Goal: Task Accomplishment & Management: Complete application form

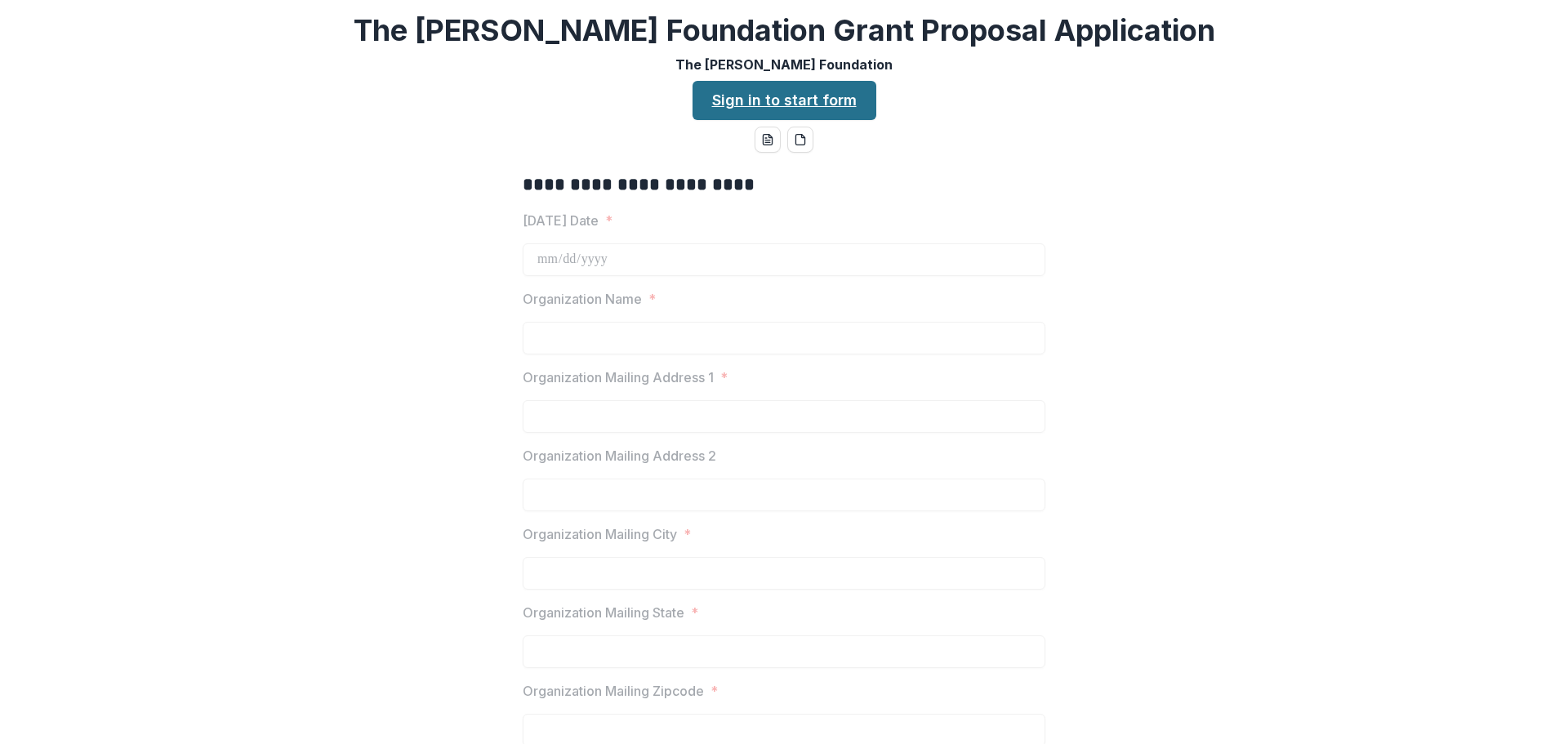
click at [799, 109] on link "Sign in to start form" at bounding box center [785, 101] width 184 height 39
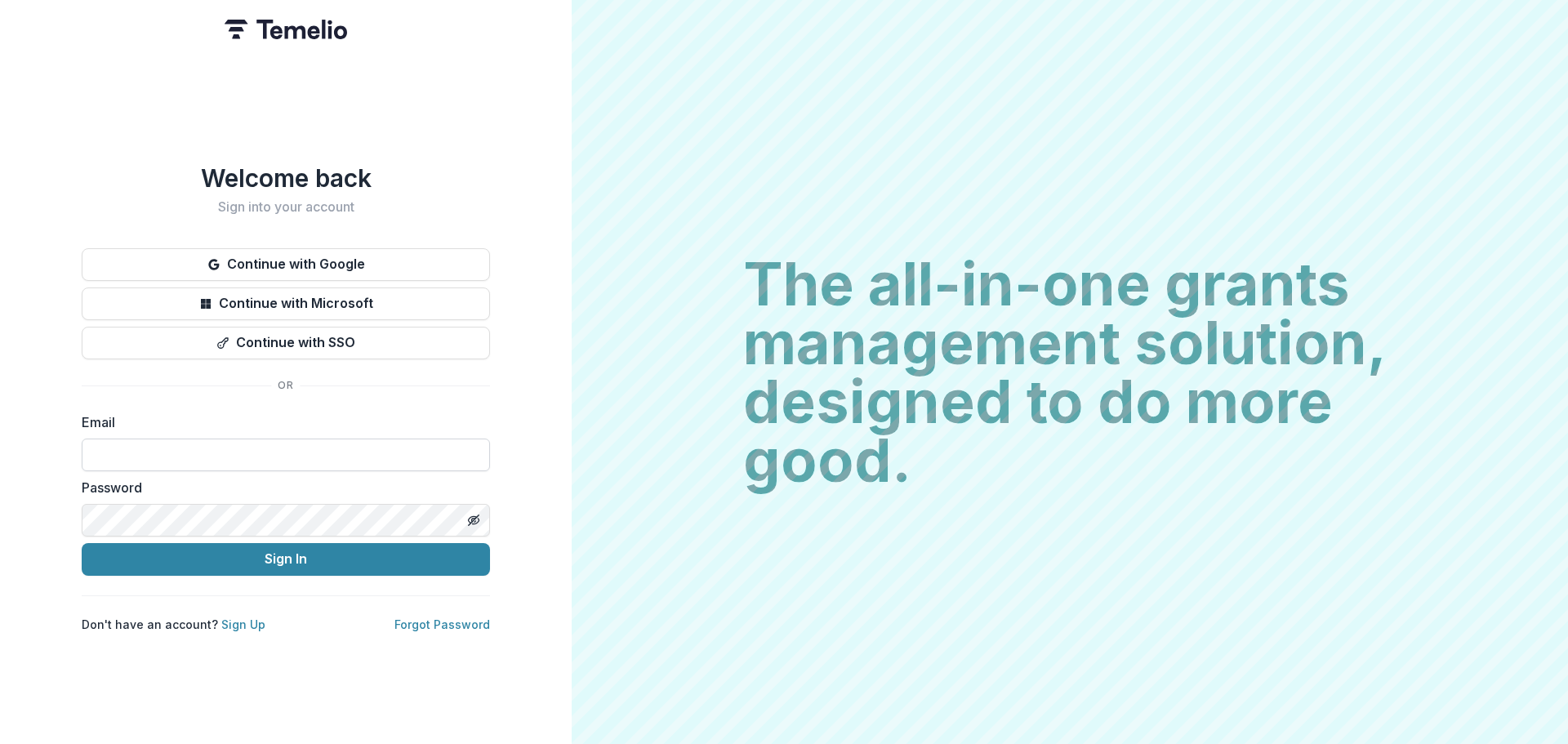
click at [178, 453] on input at bounding box center [286, 455] width 409 height 32
paste input "**********"
type input "**********"
click at [82, 544] on button "Sign In" at bounding box center [286, 559] width 409 height 32
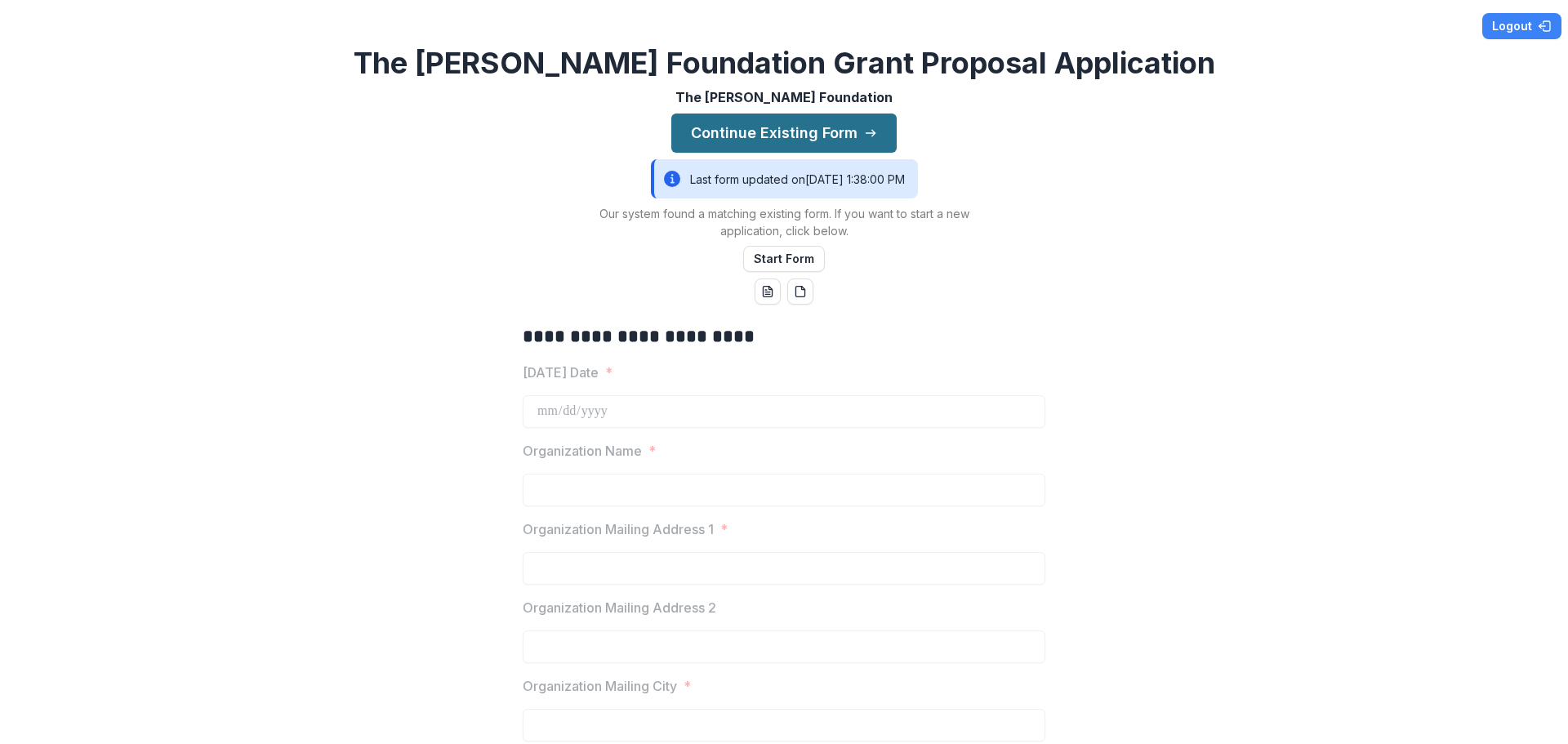
click at [798, 129] on button "Continue Existing Form" at bounding box center [784, 133] width 226 height 39
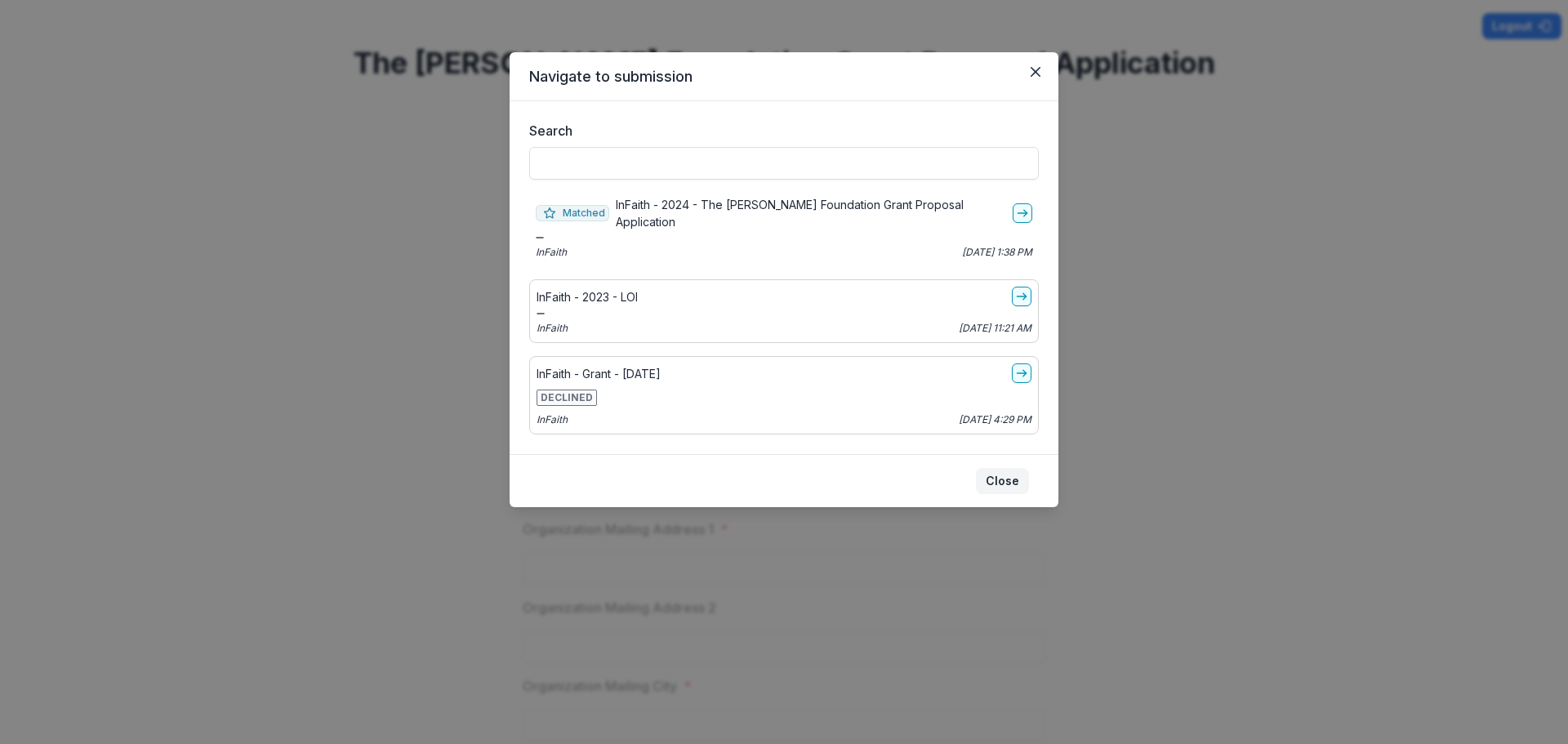
click at [1016, 471] on button "Close" at bounding box center [1003, 481] width 53 height 26
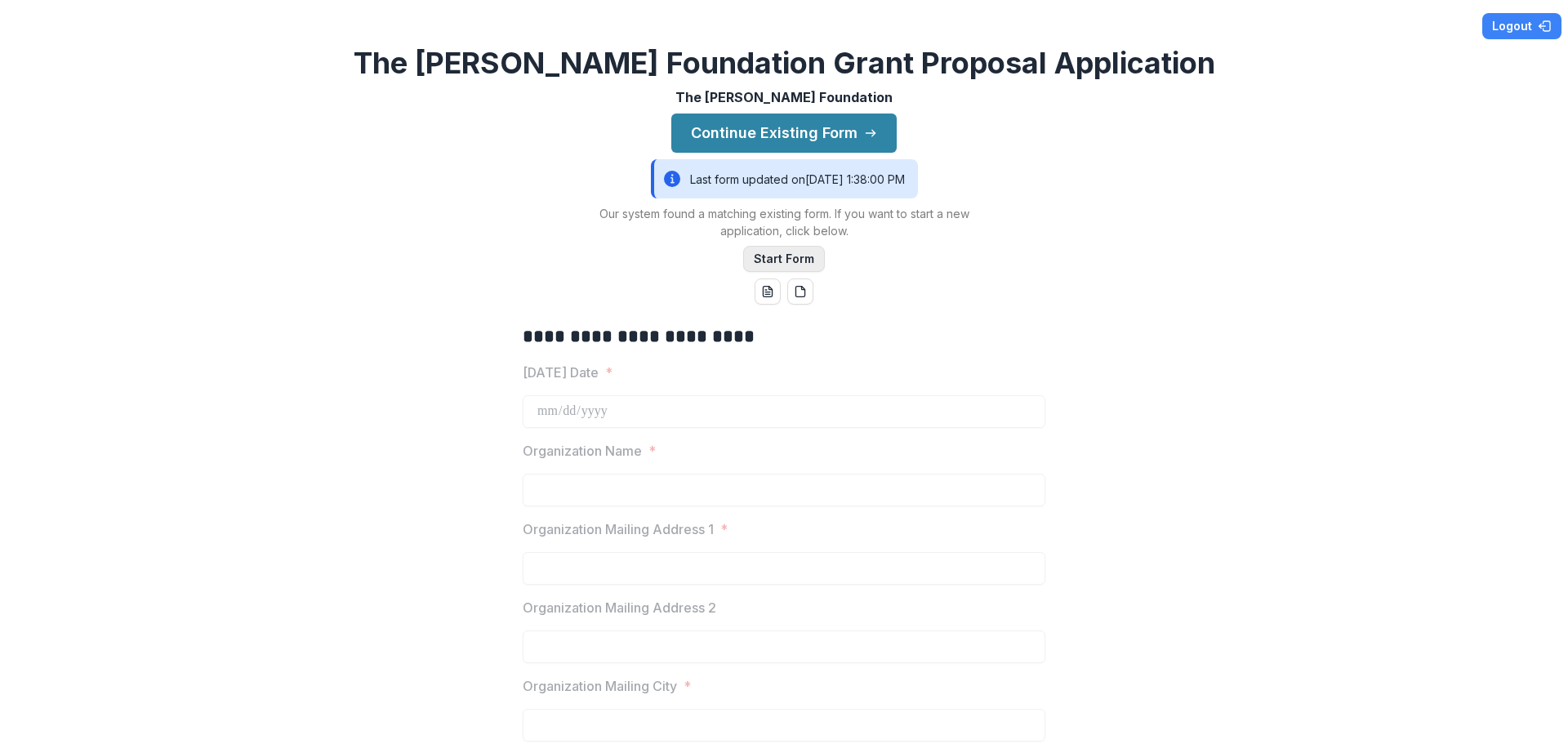
click at [798, 258] on button "Start Form" at bounding box center [784, 259] width 82 height 26
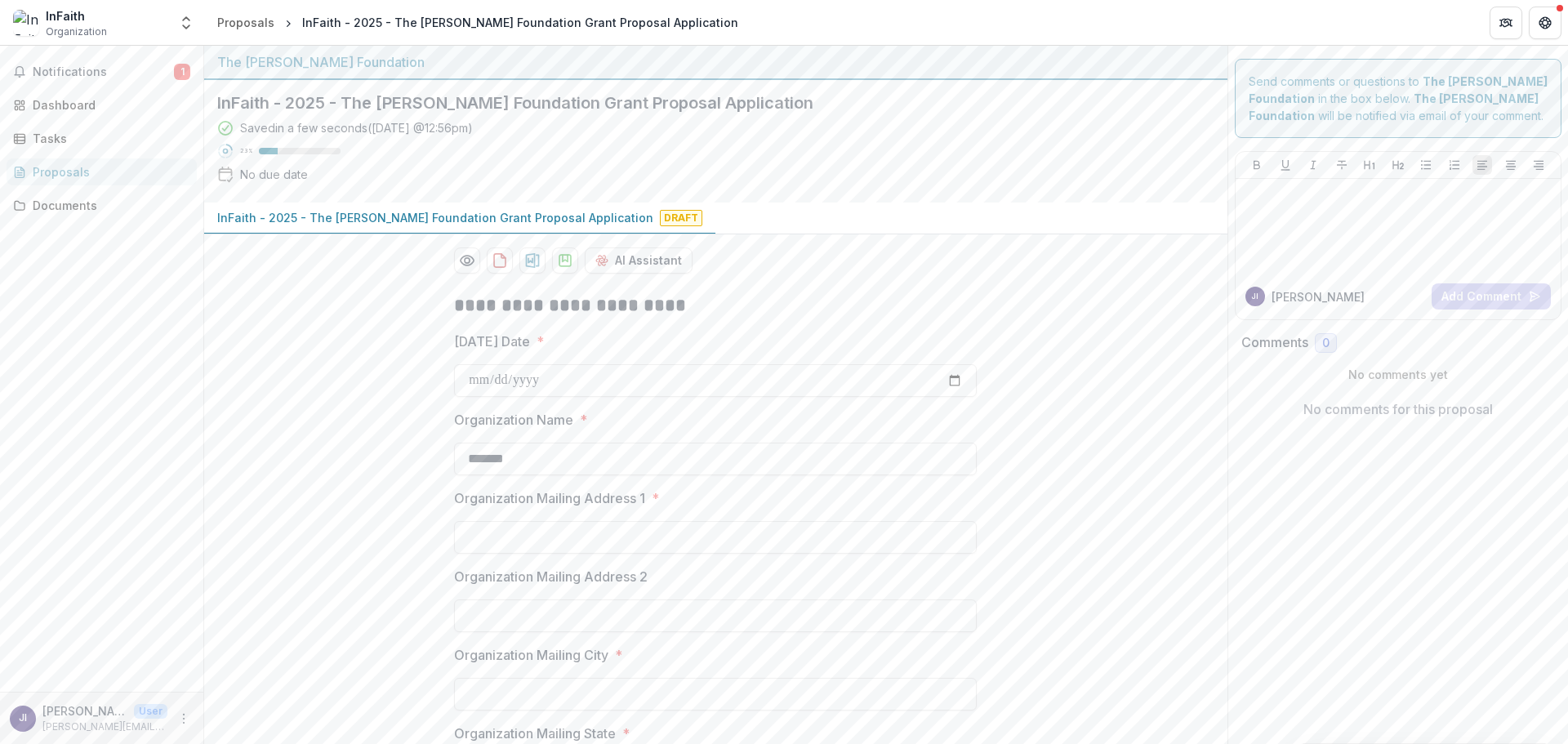
drag, startPoint x: 307, startPoint y: 220, endPoint x: 290, endPoint y: 220, distance: 17.0
click at [290, 220] on p "InFaith - 2025 - The Bolick Foundation Grant Proposal Application" at bounding box center [435, 218] width 436 height 18
click at [531, 262] on icon "download-proposal" at bounding box center [533, 260] width 14 height 15
click at [63, 98] on div "Dashboard" at bounding box center [108, 106] width 152 height 18
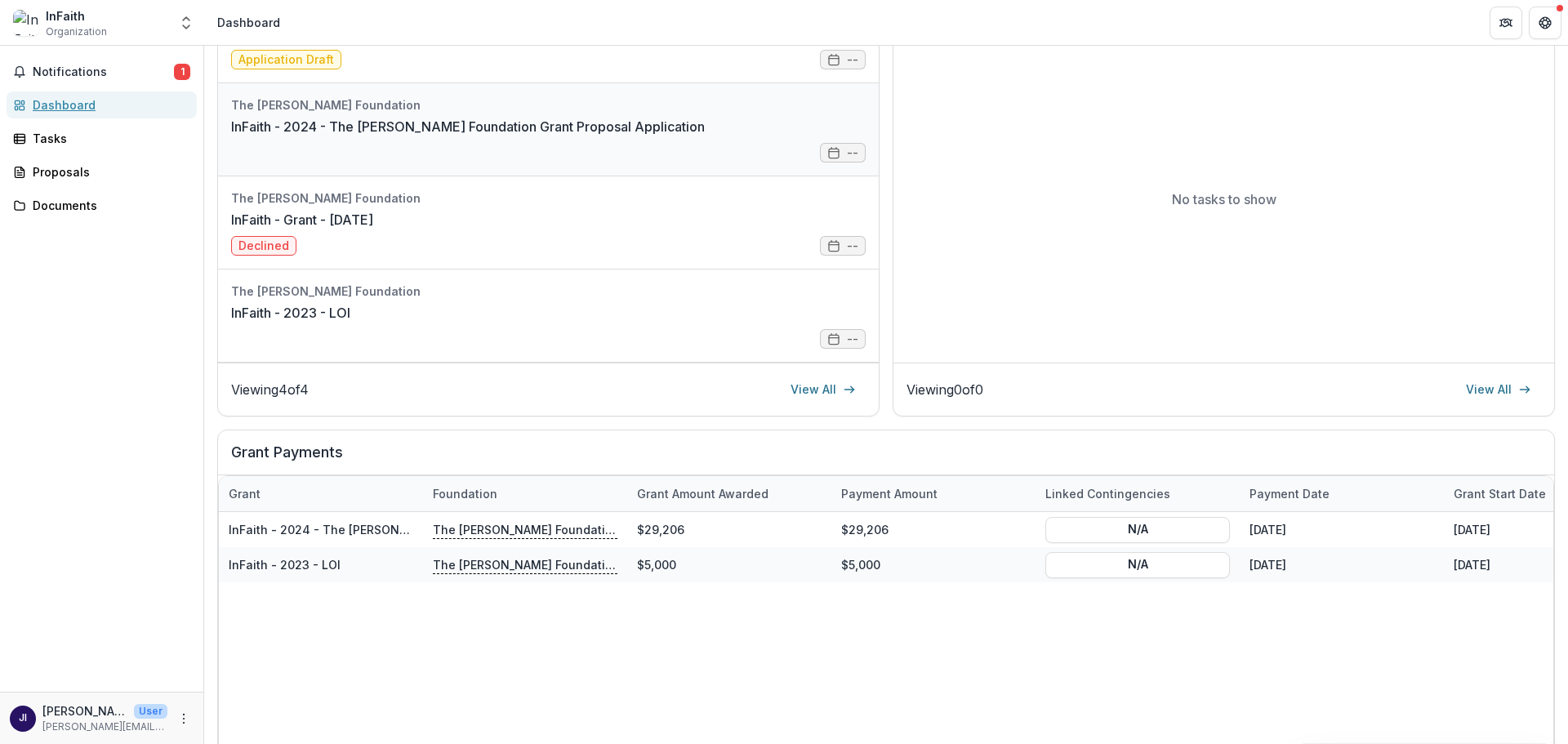
scroll to position [262, 0]
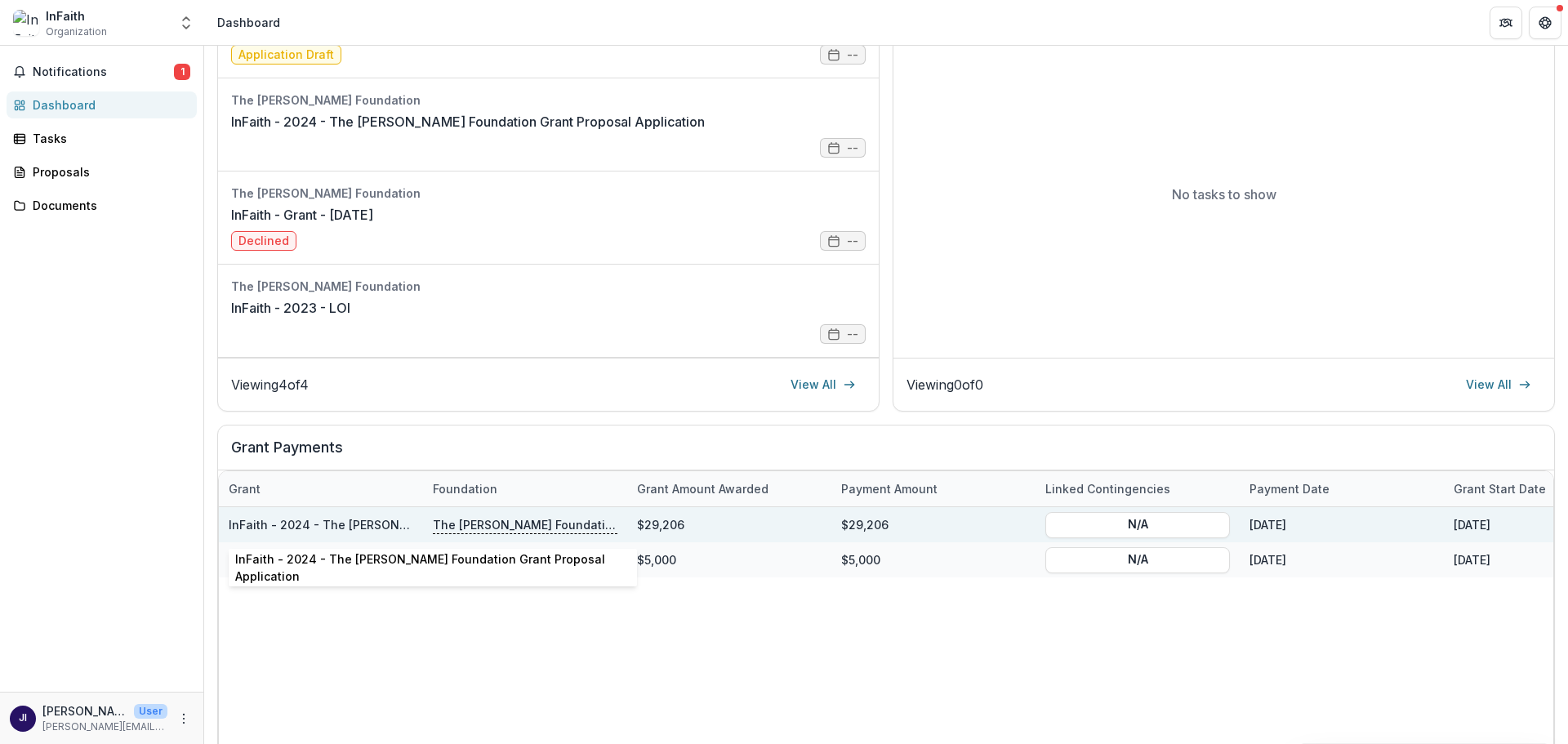
click at [331, 526] on link "InFaith - 2024 - The Bolick Foundation Grant Proposal Application" at bounding box center [448, 525] width 438 height 14
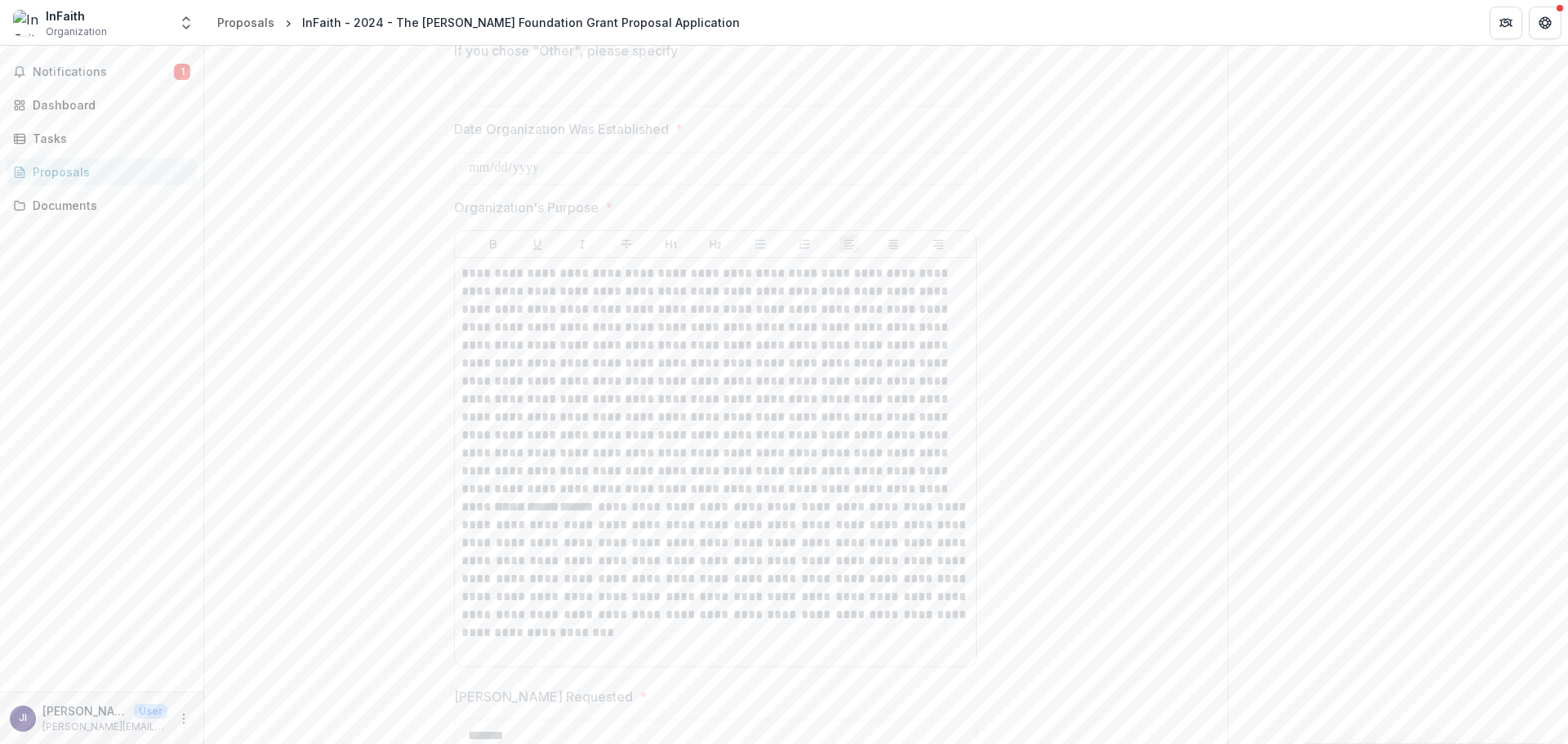
scroll to position [1729, 0]
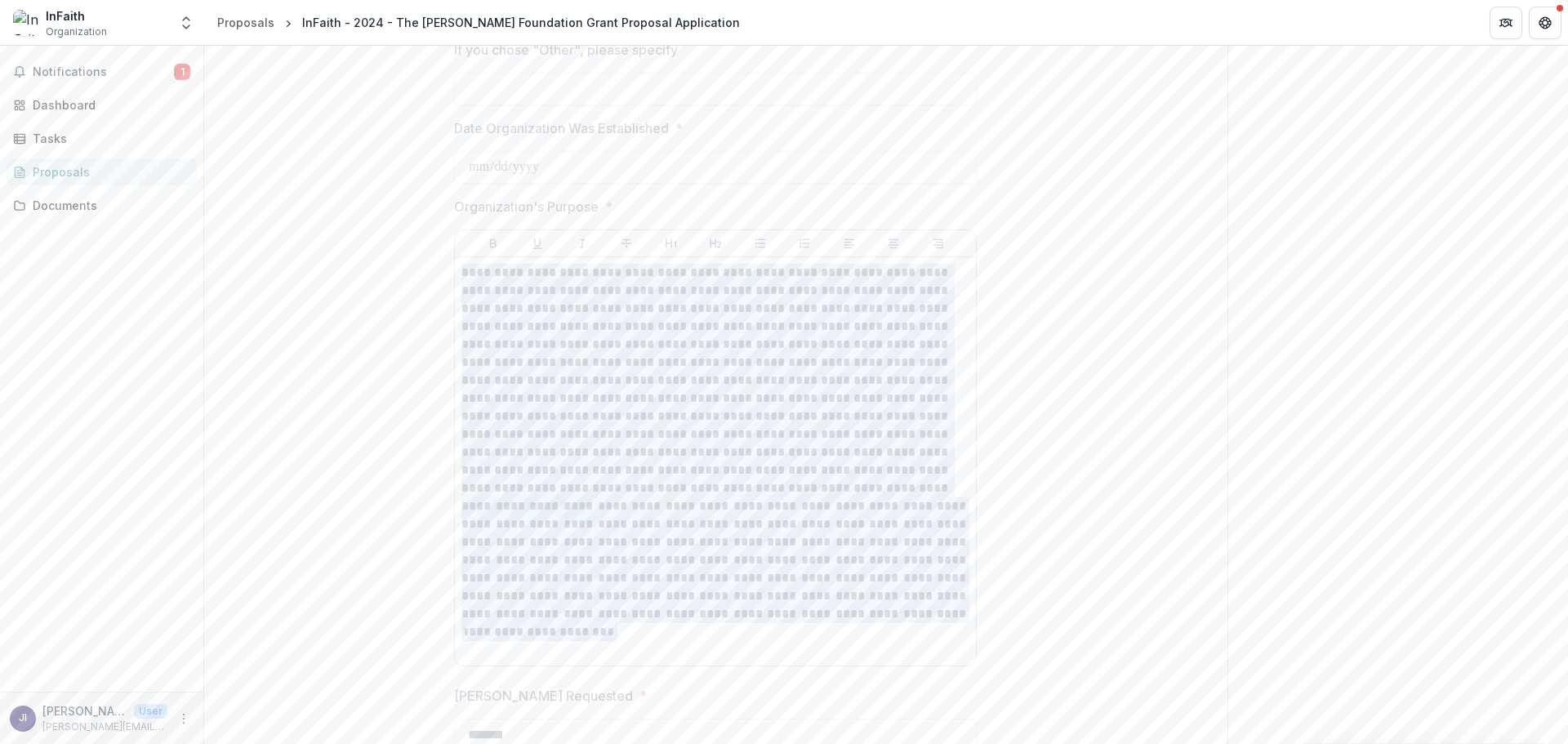
drag, startPoint x: 461, startPoint y: 274, endPoint x: 849, endPoint y: 668, distance: 553.0
click at [849, 668] on div "**********" at bounding box center [716, 434] width 523 height 476
copy div "**********"
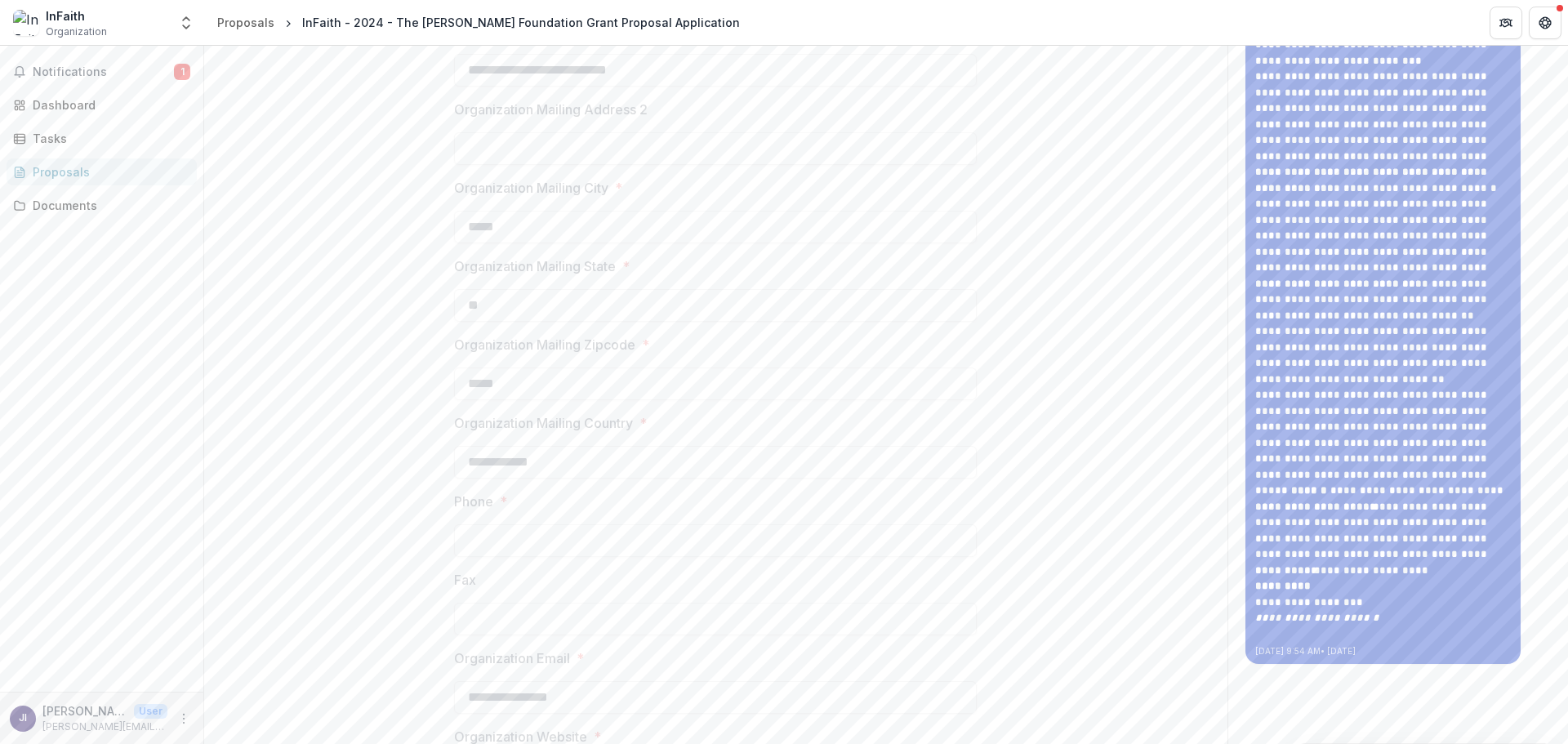
scroll to position [538, 0]
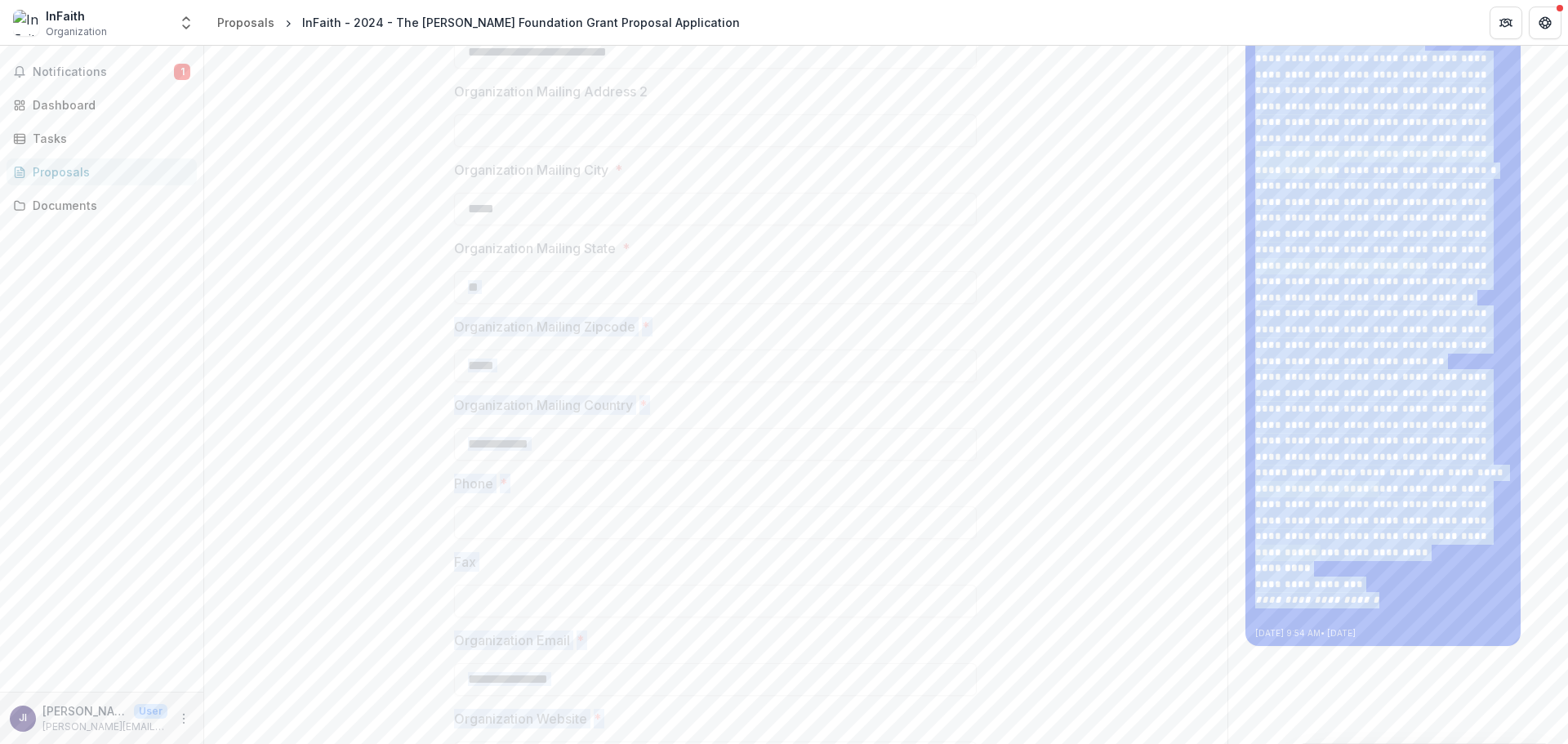
drag, startPoint x: 1370, startPoint y: 599, endPoint x: 1165, endPoint y: 306, distance: 357.6
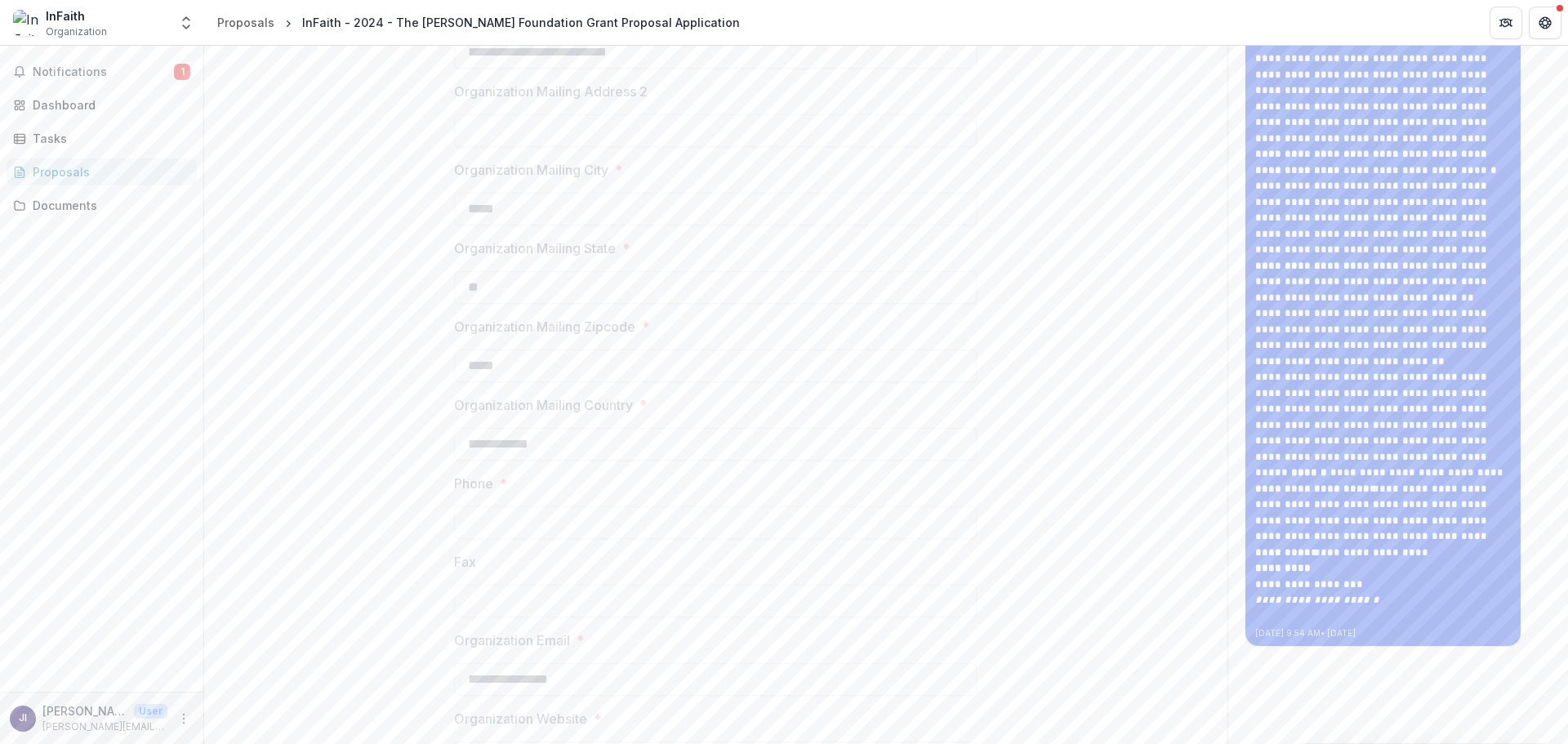
drag, startPoint x: 1328, startPoint y: 287, endPoint x: 1111, endPoint y: 170, distance: 246.5
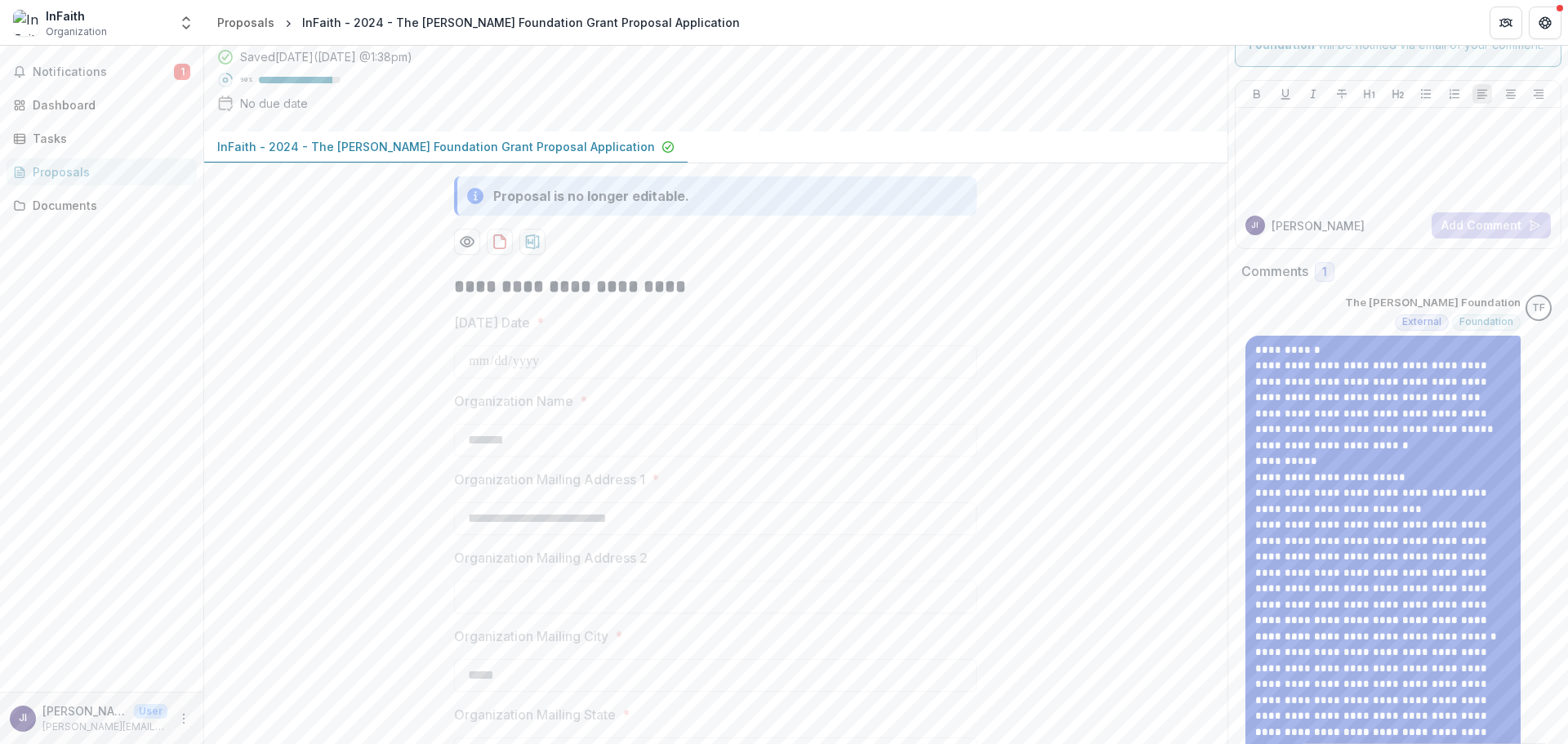
scroll to position [0, 0]
